Goal: Task Accomplishment & Management: Use online tool/utility

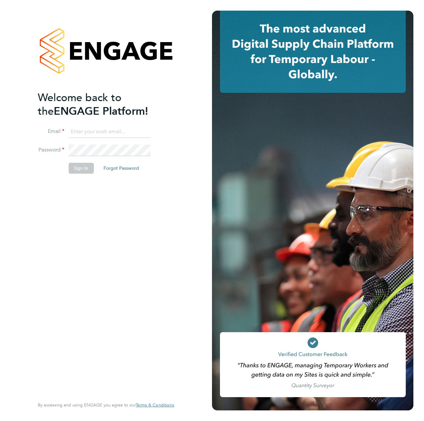
type input "liam.dunienville@vistry.co.uk"
drag, startPoint x: 90, startPoint y: 188, endPoint x: 81, endPoint y: 167, distance: 23.1
click at [89, 187] on div "Welcome back to the ENGAGE Platform! Email liam.dunienville@vistry.co.uk Passwo…" at bounding box center [102, 244] width 129 height 306
click at [81, 166] on button "Sign In" at bounding box center [80, 168] width 25 height 11
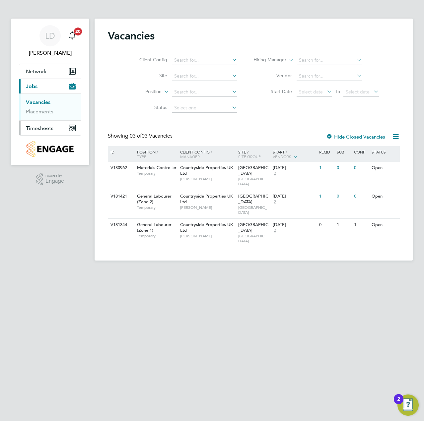
drag, startPoint x: 35, startPoint y: 133, endPoint x: 38, endPoint y: 131, distance: 4.5
click at [35, 133] on button "Timesheets" at bounding box center [50, 128] width 62 height 15
click at [43, 117] on link "Timesheets" at bounding box center [40, 117] width 28 height 6
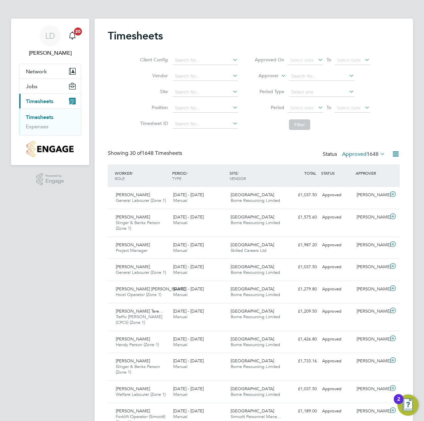
click at [360, 158] on div "Status Approved 1648" at bounding box center [355, 154] width 64 height 9
click at [363, 155] on label "Approved 1648" at bounding box center [363, 154] width 43 height 7
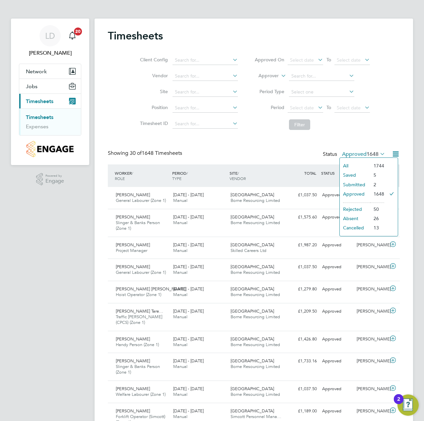
click at [364, 185] on li "Submitted" at bounding box center [355, 184] width 31 height 9
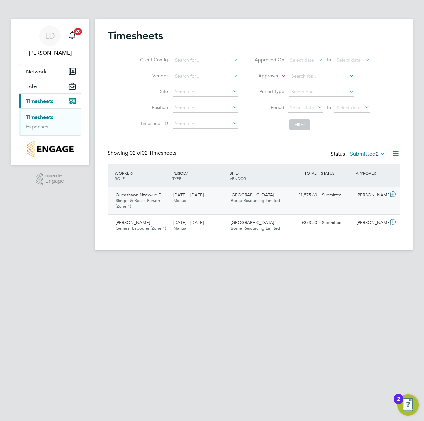
click at [392, 193] on icon at bounding box center [393, 194] width 8 height 5
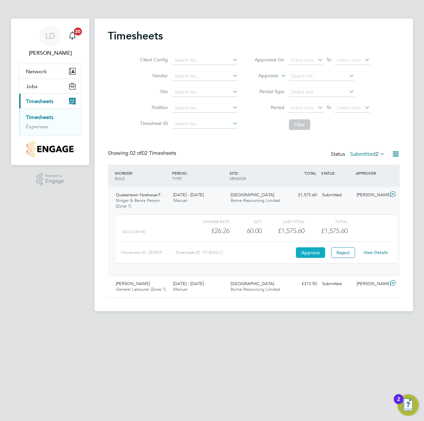
click at [312, 252] on button "Approve" at bounding box center [310, 253] width 29 height 11
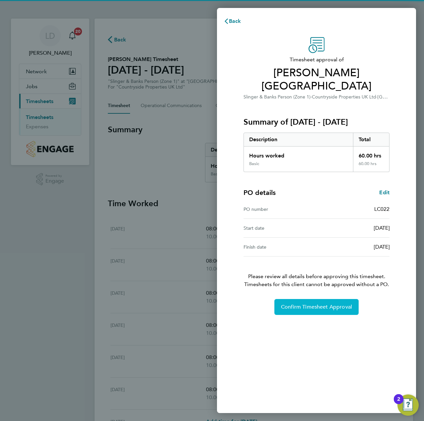
click at [290, 306] on span "Confirm Timesheet Approval" at bounding box center [316, 307] width 71 height 7
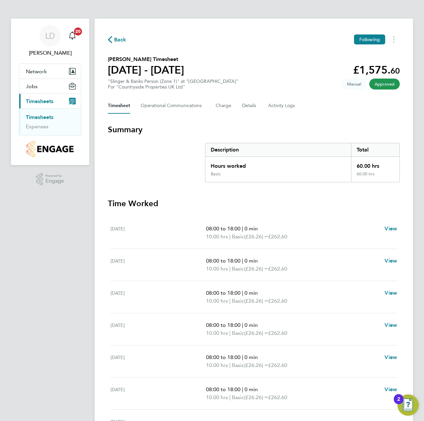
click at [115, 40] on span "Back" at bounding box center [120, 40] width 12 height 8
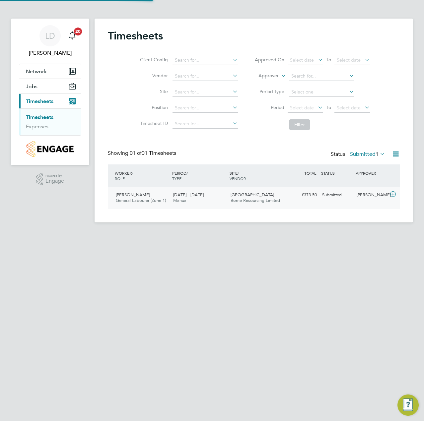
scroll to position [17, 58]
click at [392, 194] on icon at bounding box center [393, 194] width 8 height 5
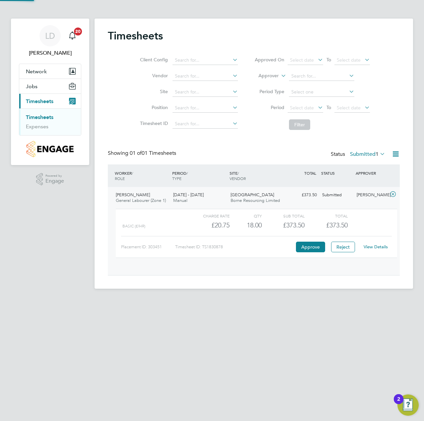
scroll to position [11, 65]
